Goal: Transaction & Acquisition: Purchase product/service

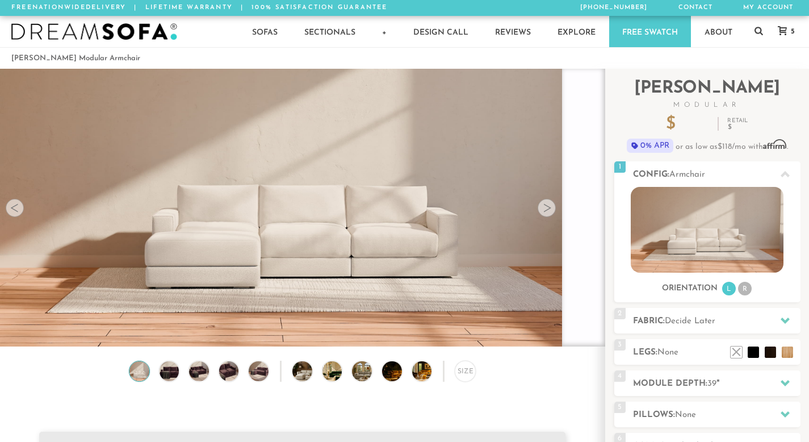
click at [573, 149] on div at bounding box center [583, 208] width 43 height 278
click at [585, 112] on div at bounding box center [583, 208] width 43 height 278
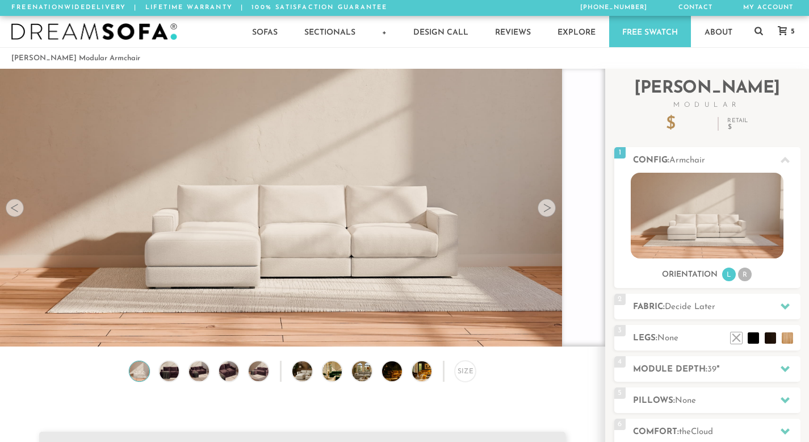
scroll to position [14945, 801]
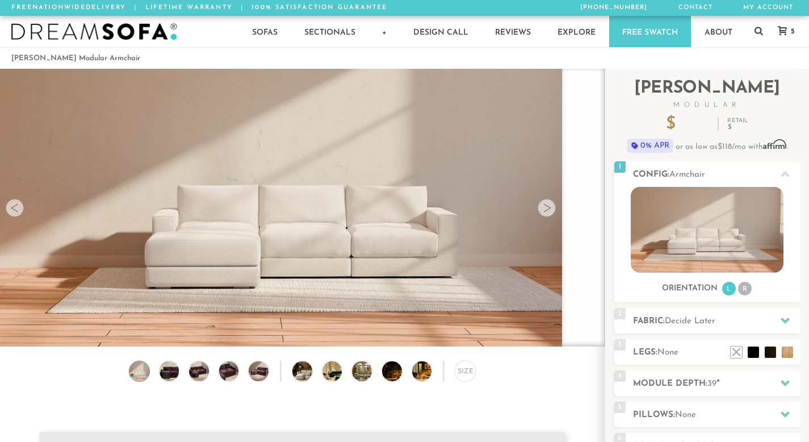
click at [537, 208] on div "Lifetime Warranty American Made Personalized by You Designer Experience 1800-78…" at bounding box center [302, 208] width 605 height 278
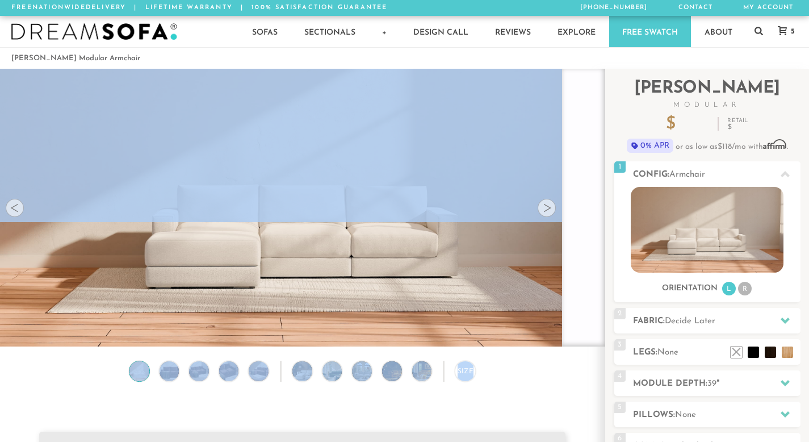
click at [538, 208] on div at bounding box center [547, 208] width 18 height 18
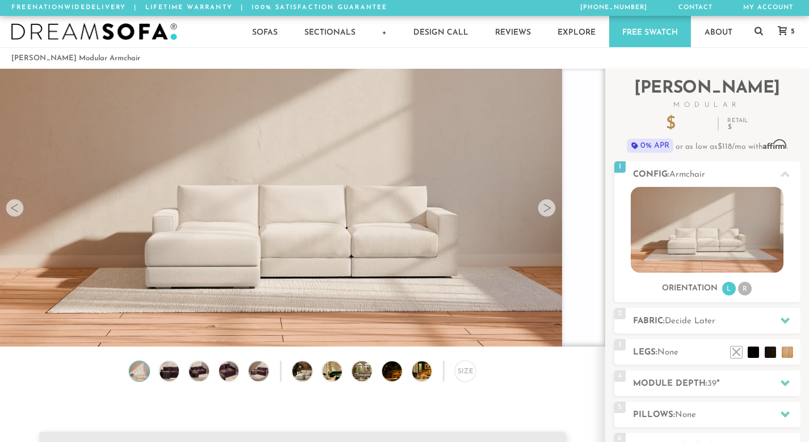
click at [538, 208] on div at bounding box center [547, 208] width 18 height 18
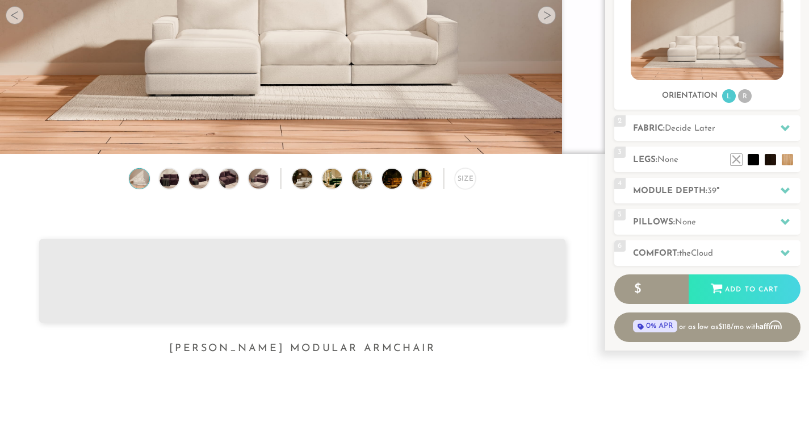
scroll to position [0, 0]
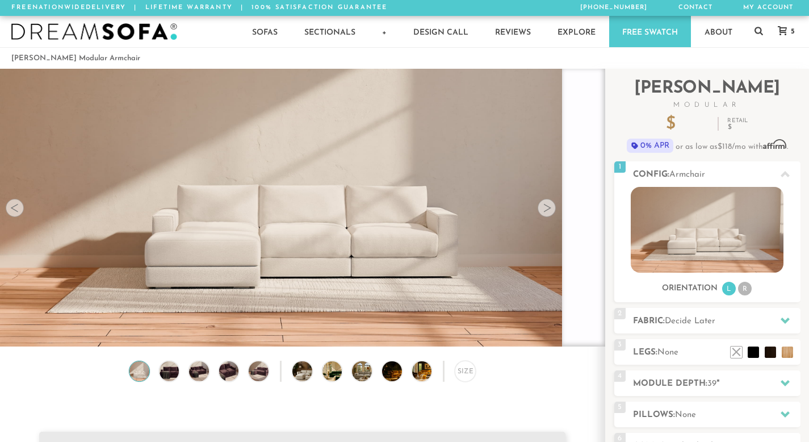
click at [589, 156] on div at bounding box center [583, 208] width 43 height 278
click at [593, 115] on div at bounding box center [583, 208] width 43 height 278
drag, startPoint x: 593, startPoint y: 115, endPoint x: 586, endPoint y: 309, distance: 194.3
click at [586, 309] on div at bounding box center [583, 208] width 43 height 278
click at [708, 168] on h2 "Config: Armchair" at bounding box center [717, 174] width 168 height 13
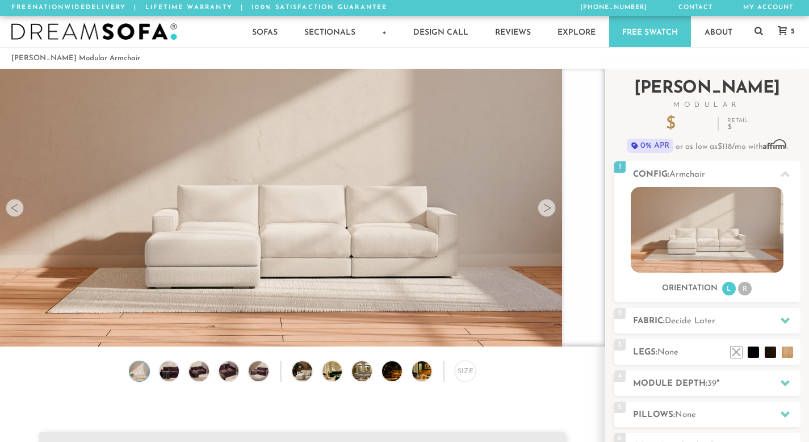
click at [685, 131] on p "$ 1299" at bounding box center [687, 124] width 43 height 17
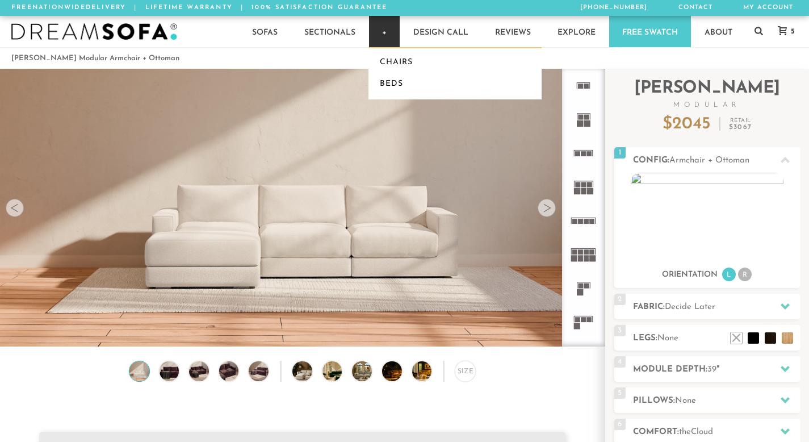
scroll to position [12452, 801]
click at [379, 35] on link "+" at bounding box center [384, 31] width 31 height 31
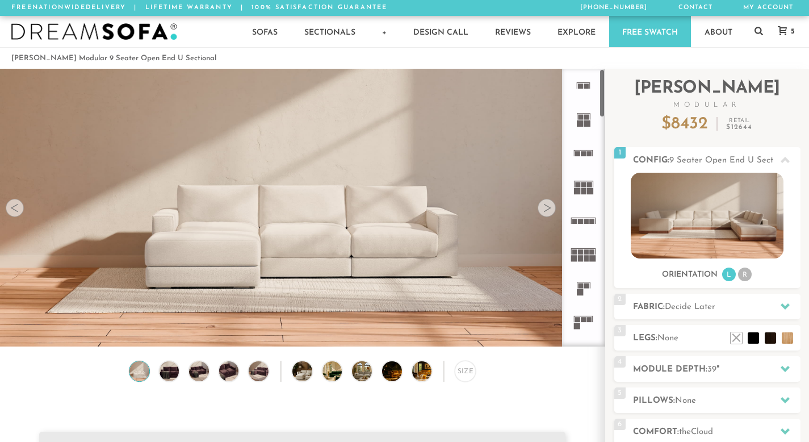
scroll to position [12452, 801]
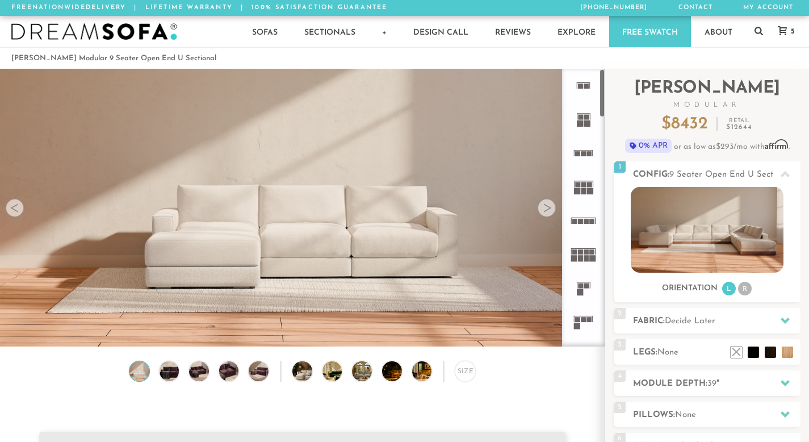
click at [586, 221] on rect at bounding box center [586, 221] width 5 height 5
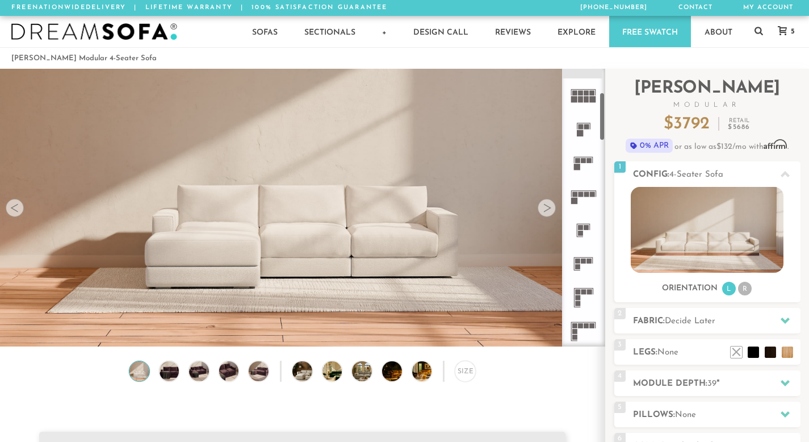
scroll to position [164, 0]
click at [576, 250] on icon at bounding box center [584, 259] width 34 height 34
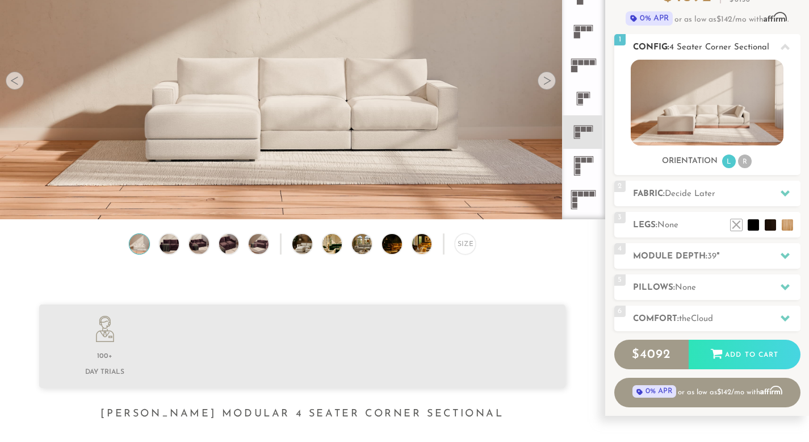
scroll to position [128, 0]
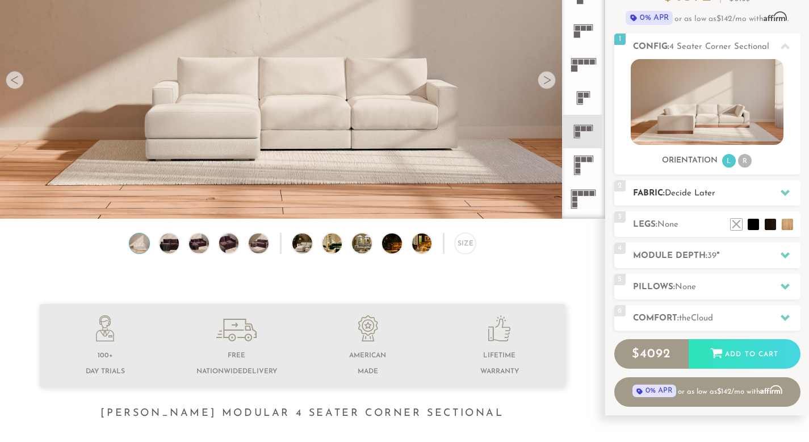
click at [687, 195] on span "Decide Later" at bounding box center [690, 193] width 51 height 9
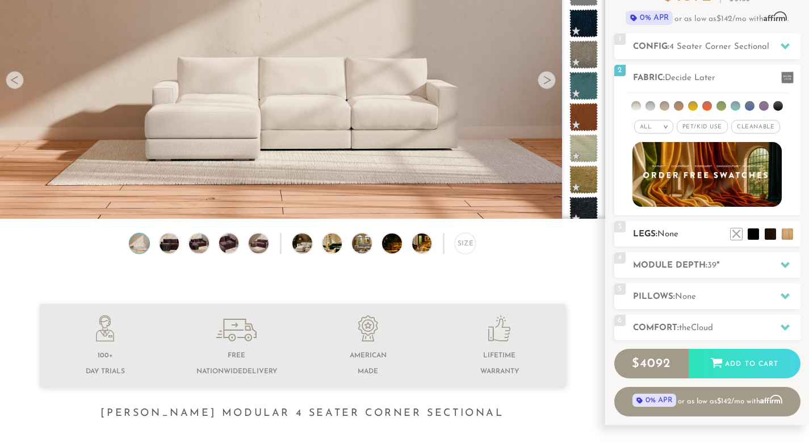
click at [688, 235] on h2 "Legs: None" at bounding box center [717, 234] width 168 height 13
click at [689, 231] on h2 "Legs: None" at bounding box center [717, 234] width 168 height 13
click at [700, 266] on h2 "Module Depth: 39 "" at bounding box center [717, 265] width 168 height 13
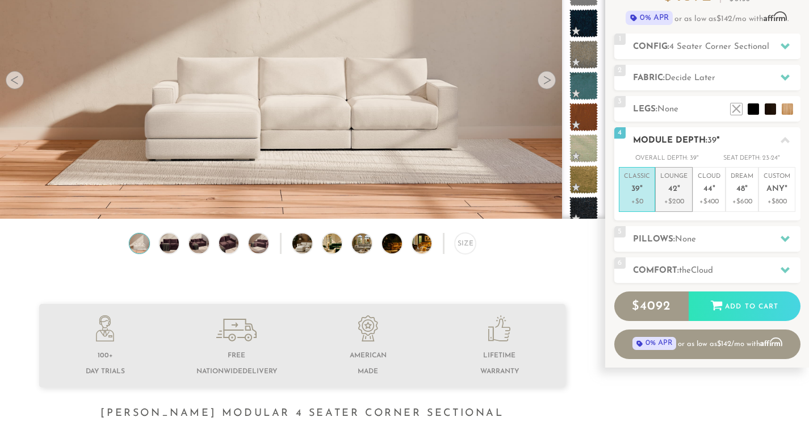
click at [675, 198] on p "+$200" at bounding box center [673, 201] width 27 height 10
click at [711, 144] on span "42" at bounding box center [711, 140] width 9 height 9
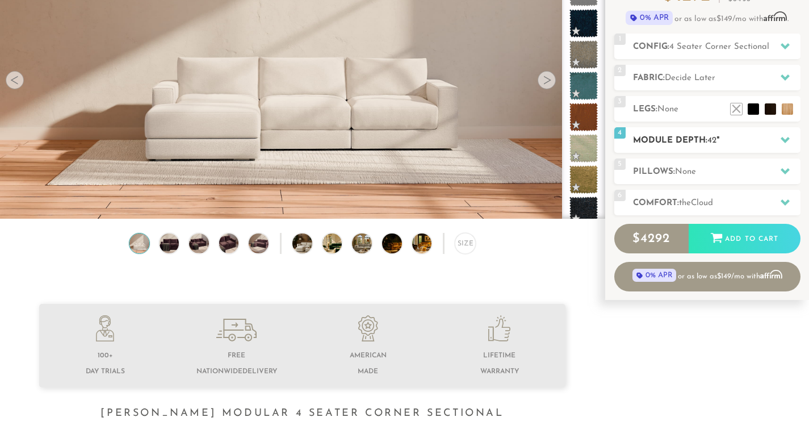
scroll to position [0, 0]
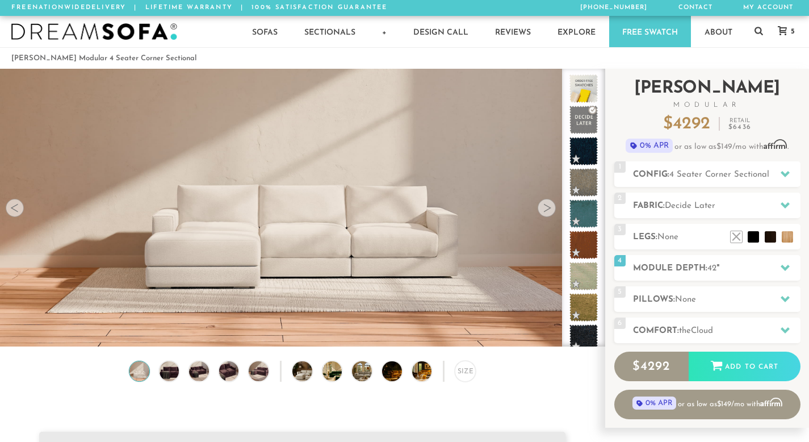
click at [675, 189] on div "Introducing Landon Modular $ 4292 Retail $ 6436 $ 4292 Retail $ 6436 0% APR or …" at bounding box center [707, 244] width 186 height 350
click at [680, 173] on span "4 Seater Corner Sectional" at bounding box center [719, 174] width 100 height 9
